Goal: Find specific page/section: Find specific page/section

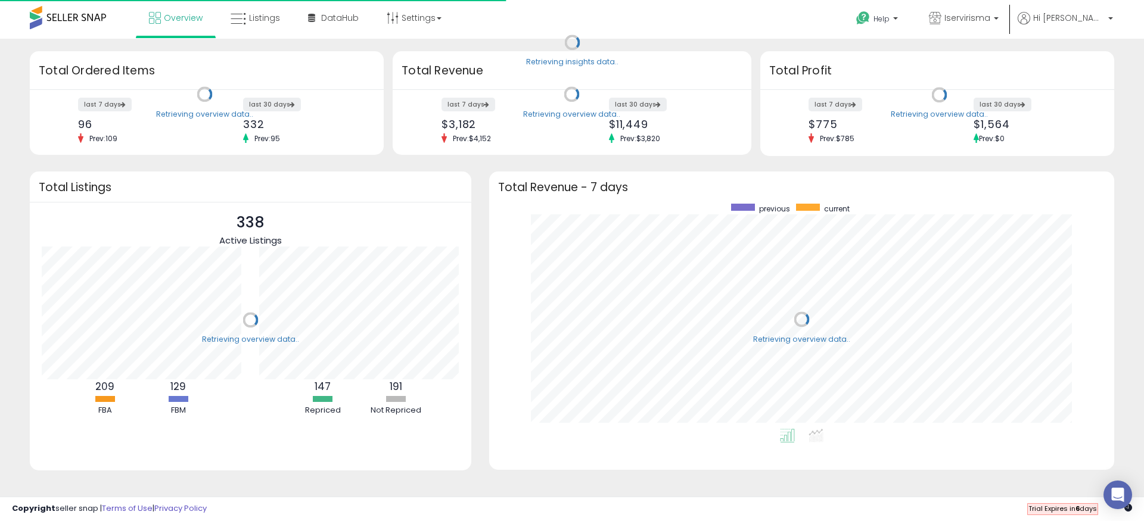
scroll to position [225, 601]
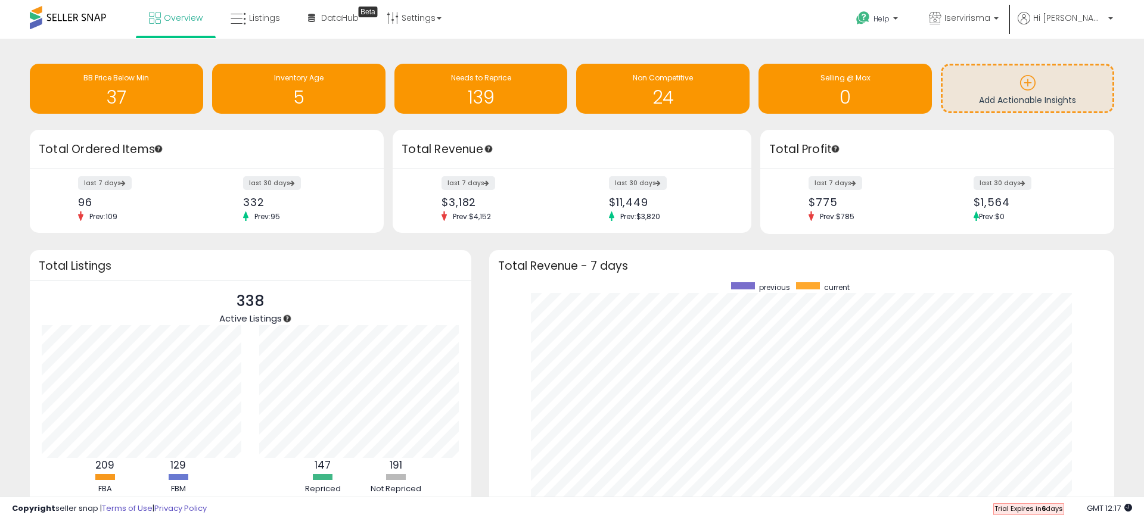
click at [391, 146] on div "Retrieving overview data.. Total Revenue last 7 days $3,182 Prev: $4,152 last 3…" at bounding box center [572, 182] width 368 height 104
click at [325, 14] on span "DataHub" at bounding box center [340, 18] width 38 height 12
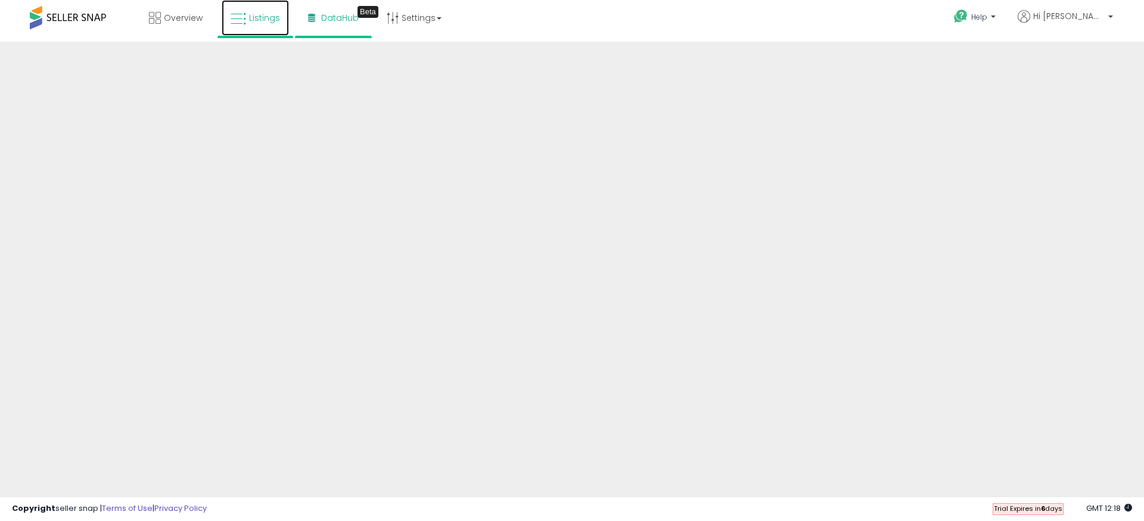
click at [256, 13] on span "Listings" at bounding box center [264, 18] width 31 height 12
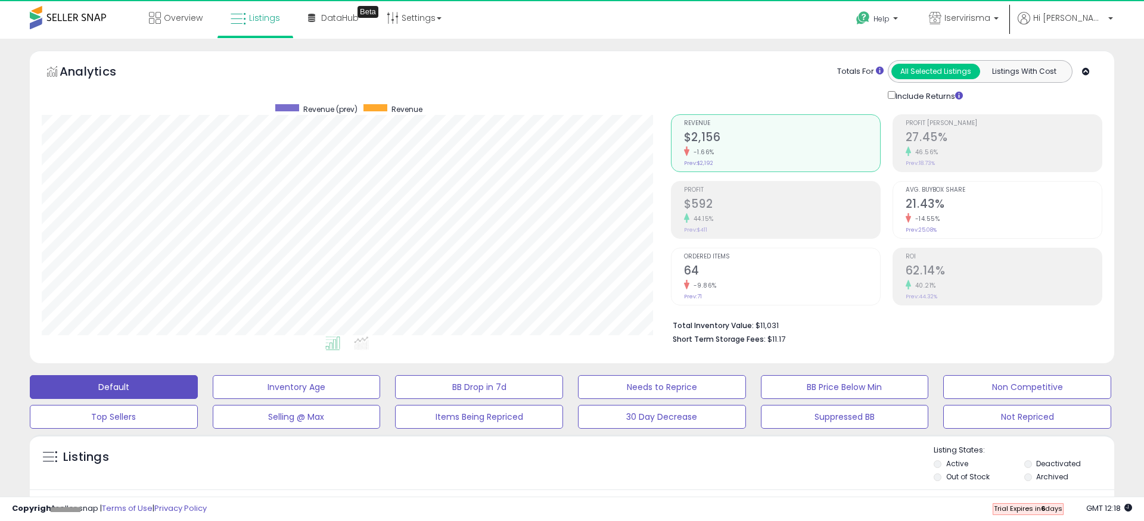
scroll to position [244, 629]
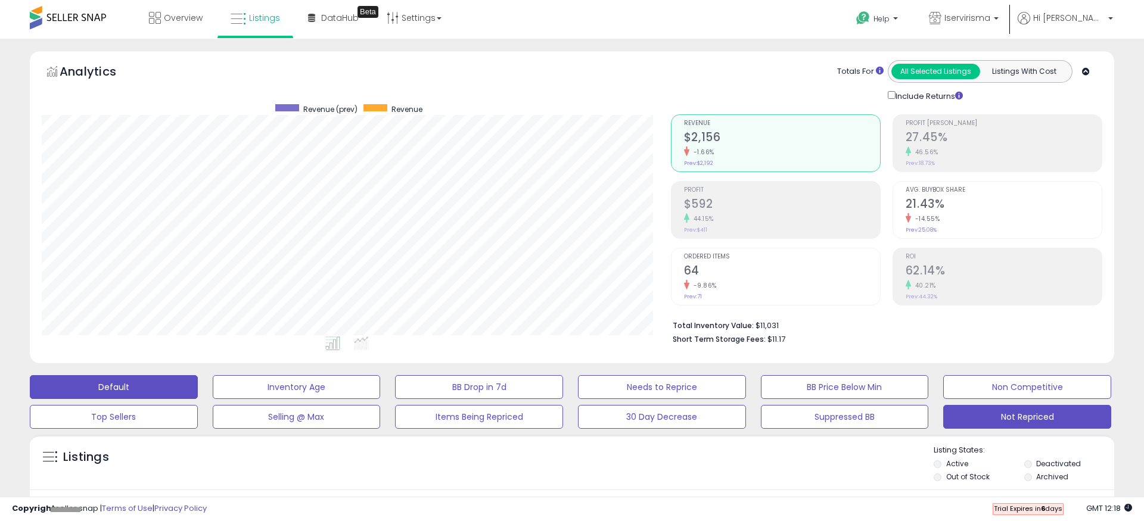
click at [1016, 418] on button "Not Repriced" at bounding box center [1027, 417] width 168 height 24
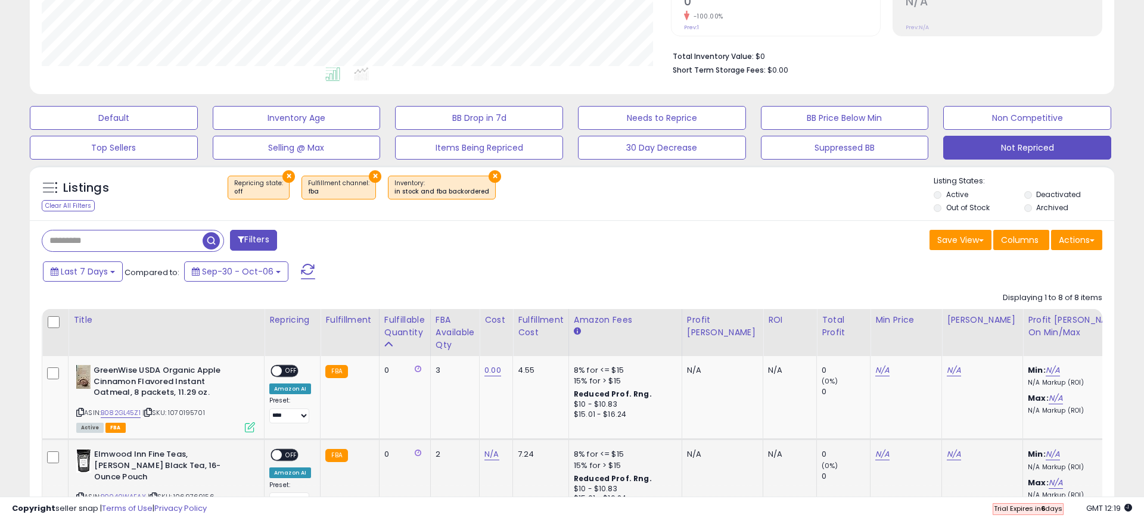
scroll to position [254, 0]
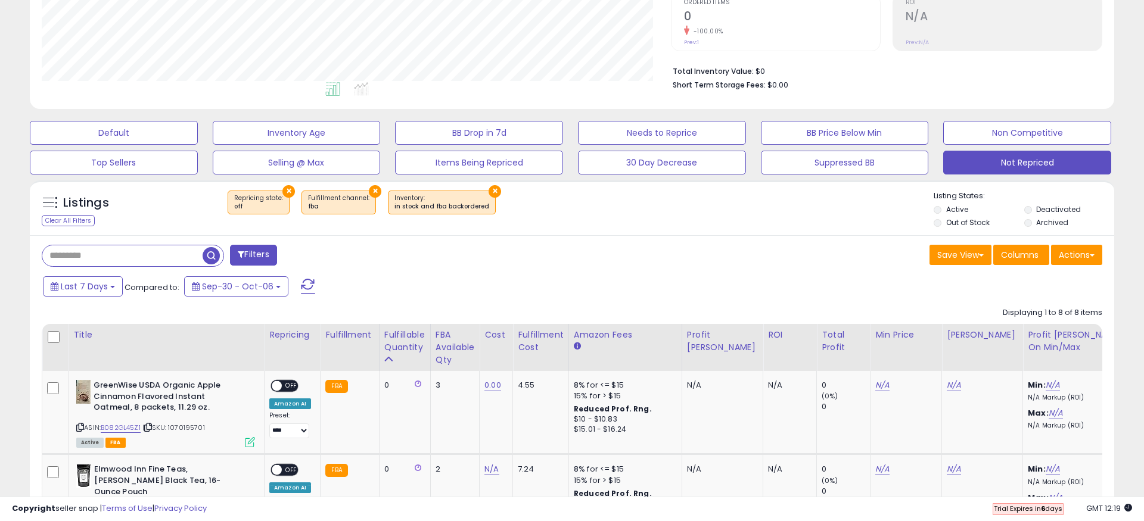
click at [586, 285] on div "Last 7 Days Compared to: Sep-30 - Oct-06" at bounding box center [437, 288] width 795 height 27
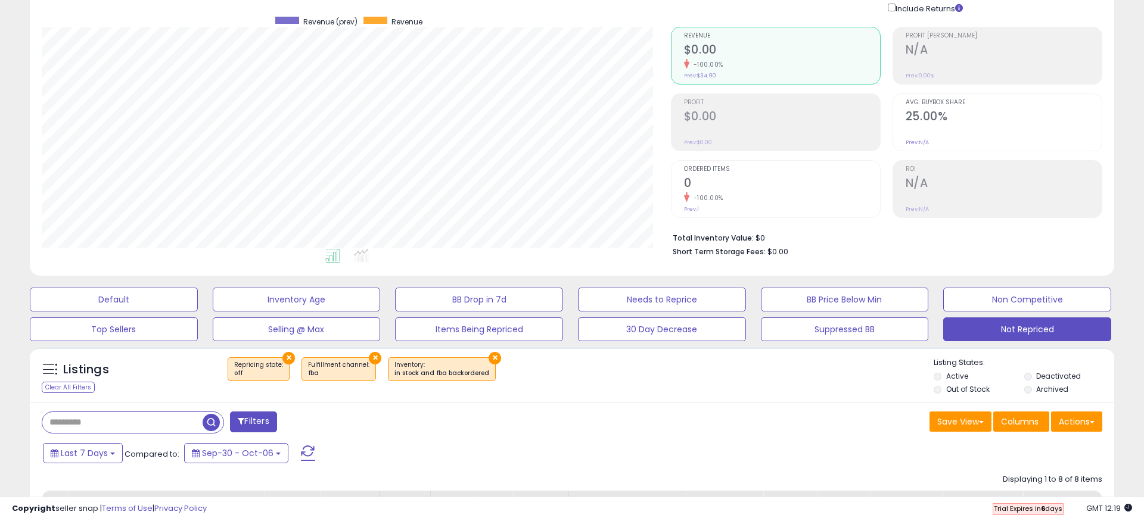
scroll to position [57, 0]
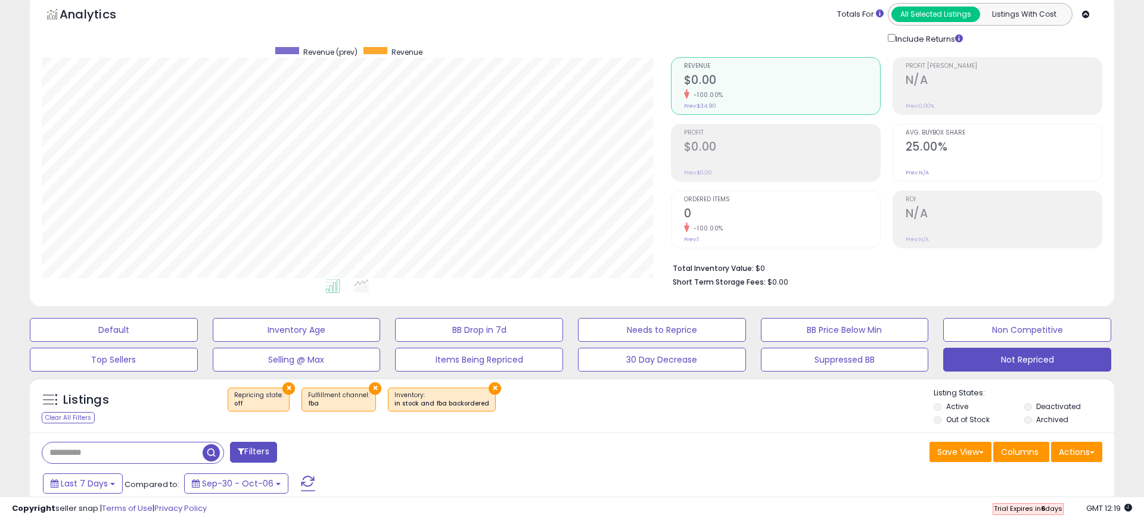
click at [705, 417] on div "× Repricing state : off × Fulfillment channel : fba ×" at bounding box center [573, 404] width 721 height 33
